Goal: Transaction & Acquisition: Purchase product/service

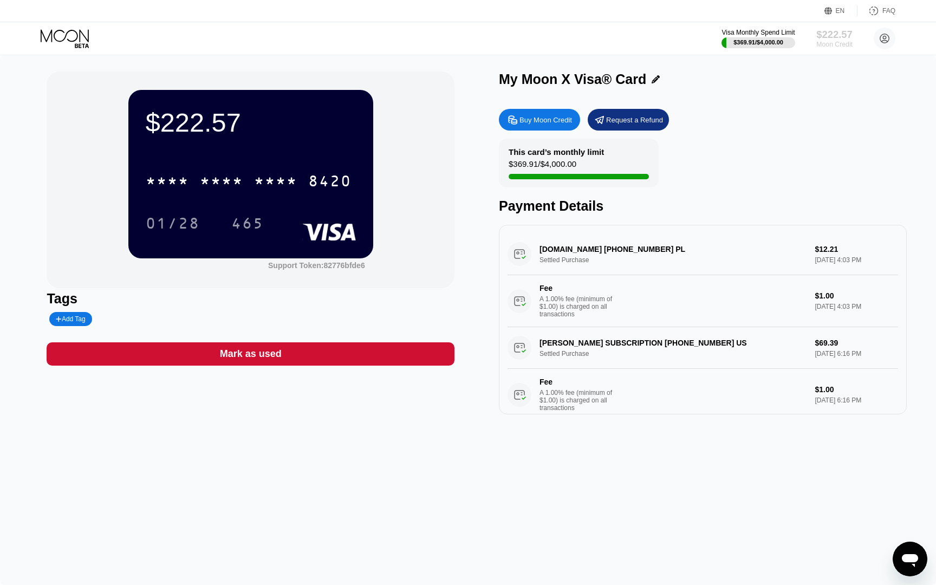
click at [835, 36] on div "$222.57" at bounding box center [834, 34] width 36 height 11
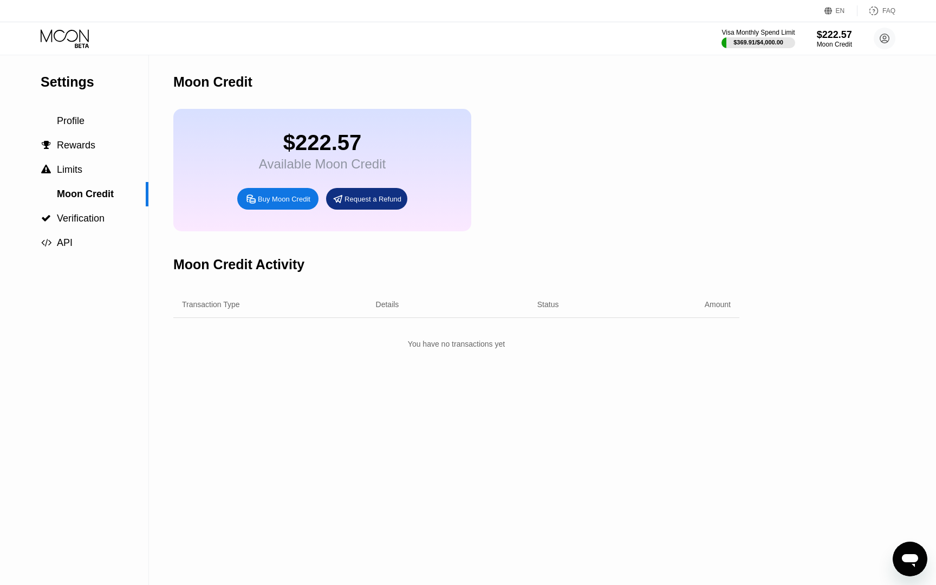
click at [296, 202] on div "Buy Moon Credit" at bounding box center [284, 198] width 53 height 9
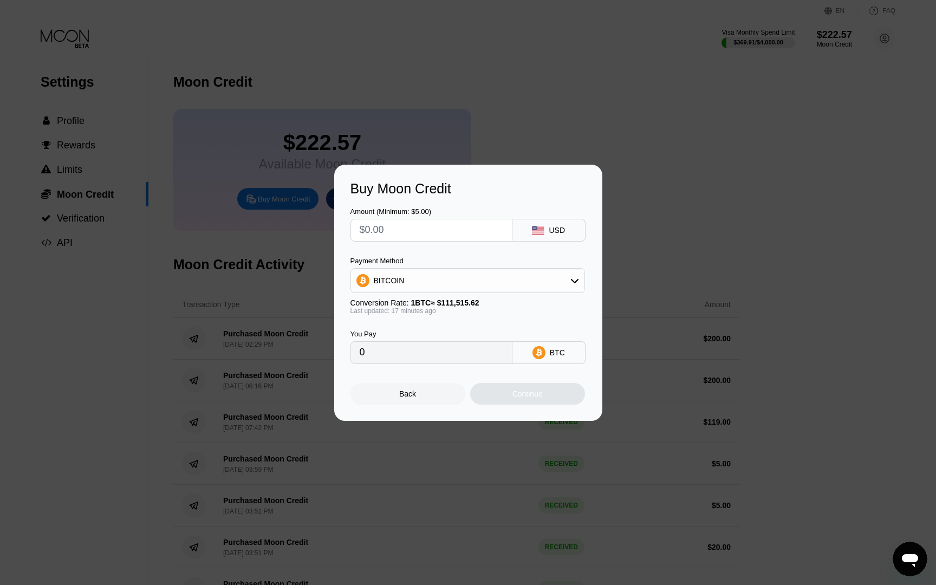
click at [549, 276] on div "BITCOIN" at bounding box center [468, 281] width 234 height 22
click at [421, 349] on div "USDC on Polygon" at bounding box center [468, 358] width 228 height 22
click at [442, 359] on input "0" at bounding box center [432, 353] width 144 height 22
click at [406, 231] on input "text" at bounding box center [432, 230] width 144 height 22
type input "$7"
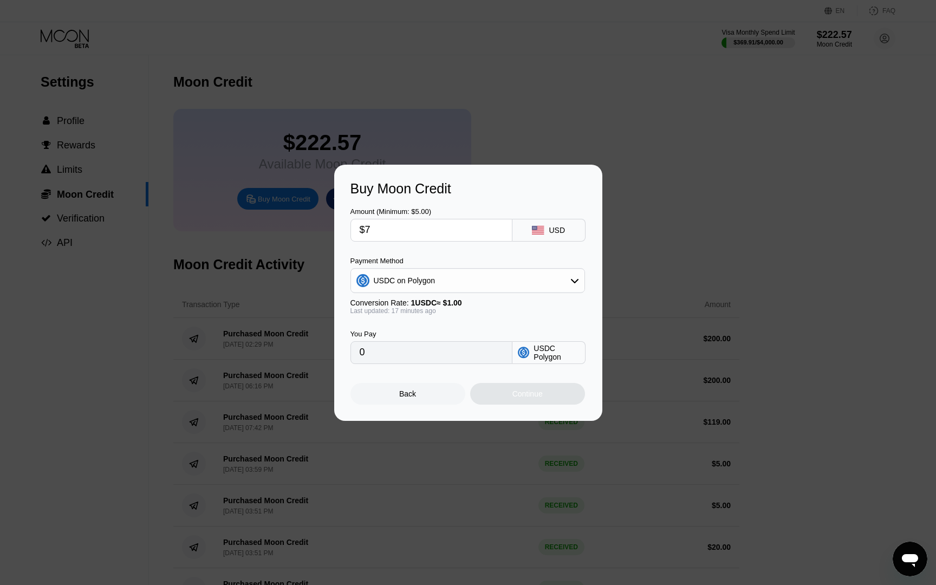
type input "7.00000000"
type input "$70"
type input "70.00000000"
type input "$700"
type input "700.00000000"
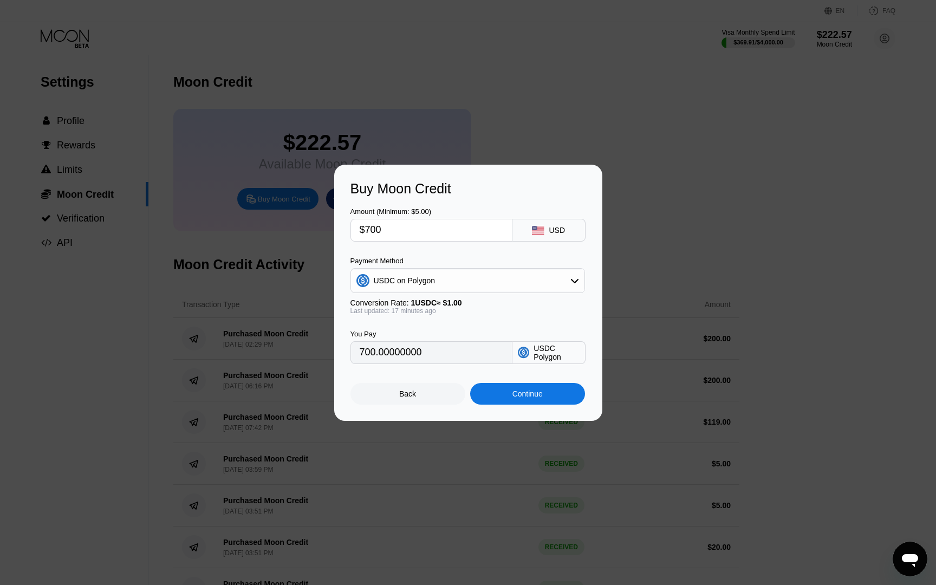
type input "$700"
click at [527, 398] on div "Continue" at bounding box center [528, 394] width 30 height 9
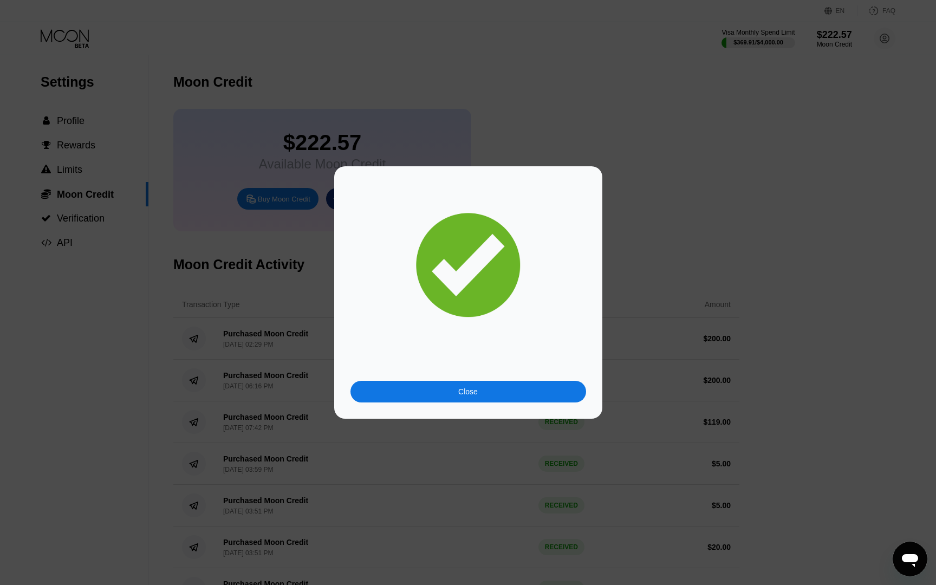
click at [480, 393] on div "Close" at bounding box center [469, 392] width 236 height 22
